Goal: Check status: Check status

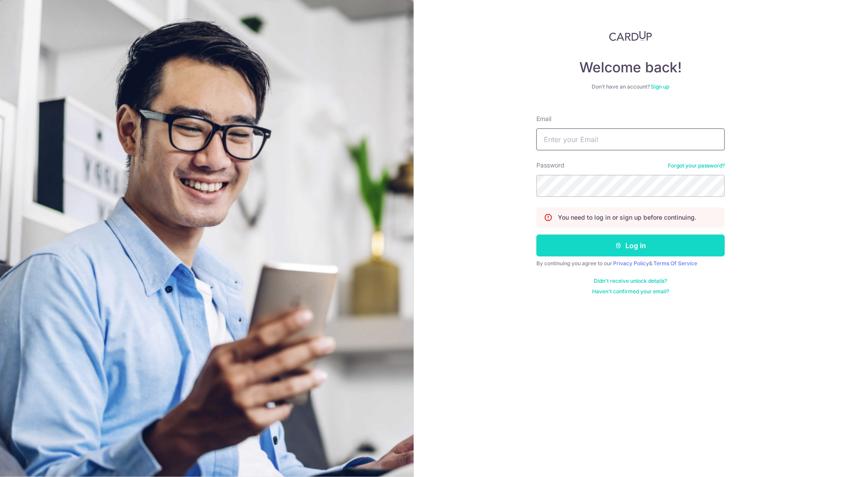
type input "[PERSON_NAME][EMAIL_ADDRESS][DOMAIN_NAME]"
click at [600, 246] on button "Log in" at bounding box center [630, 245] width 188 height 22
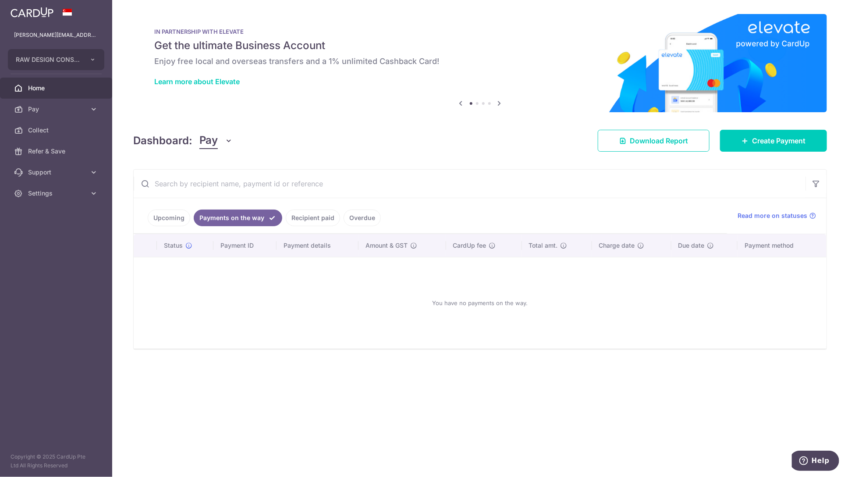
click at [308, 217] on link "Recipient paid" at bounding box center [313, 217] width 54 height 17
